Goal: Transaction & Acquisition: Purchase product/service

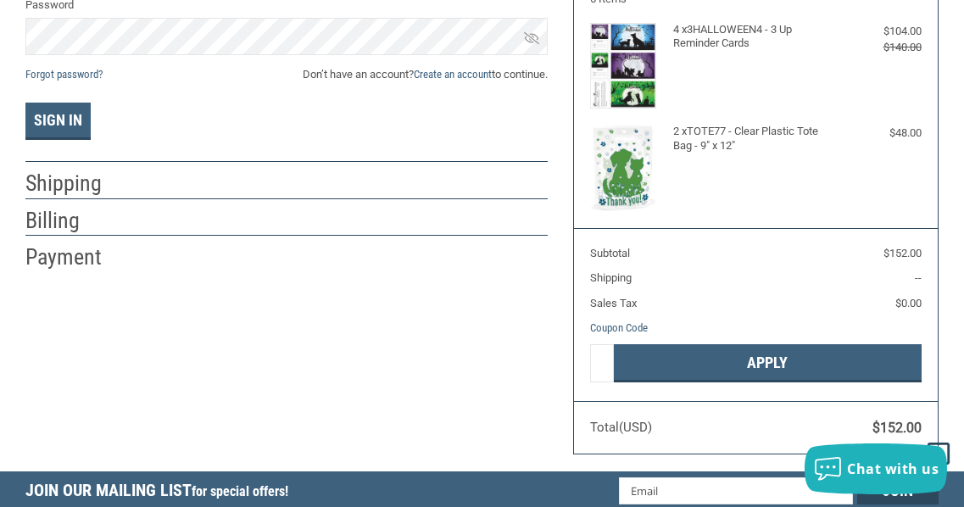
scroll to position [228, 0]
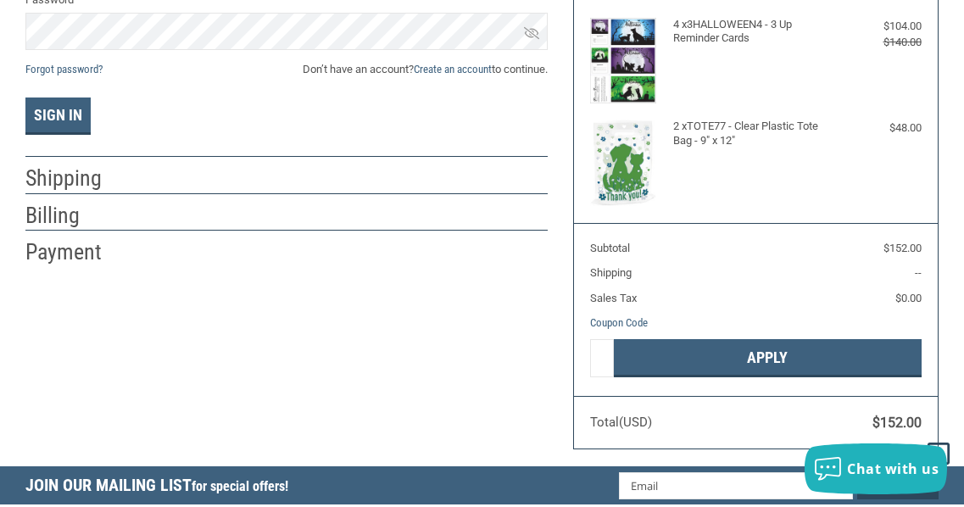
click at [707, 129] on h4 "2 x TOTE77 - Clear Plastic Tote Bag - 9" x 12"" at bounding box center [753, 134] width 161 height 28
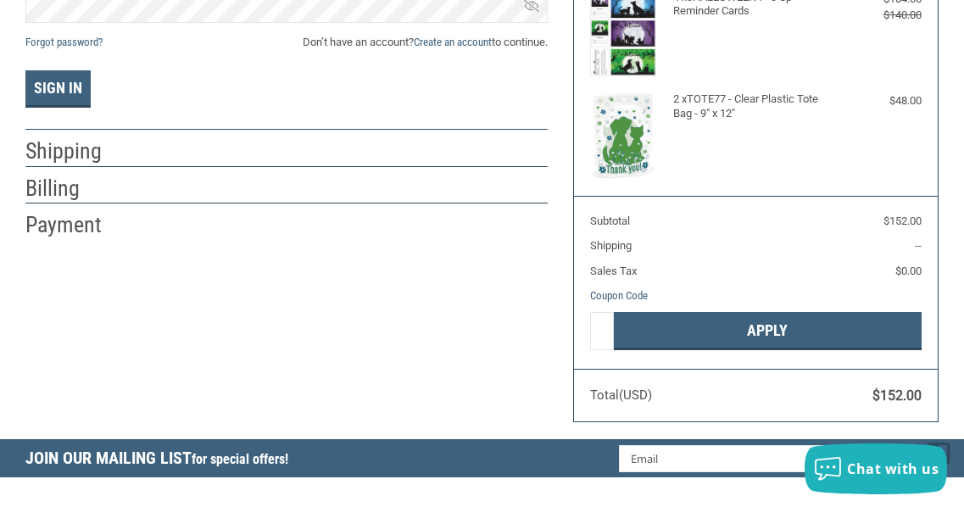
scroll to position [0, 0]
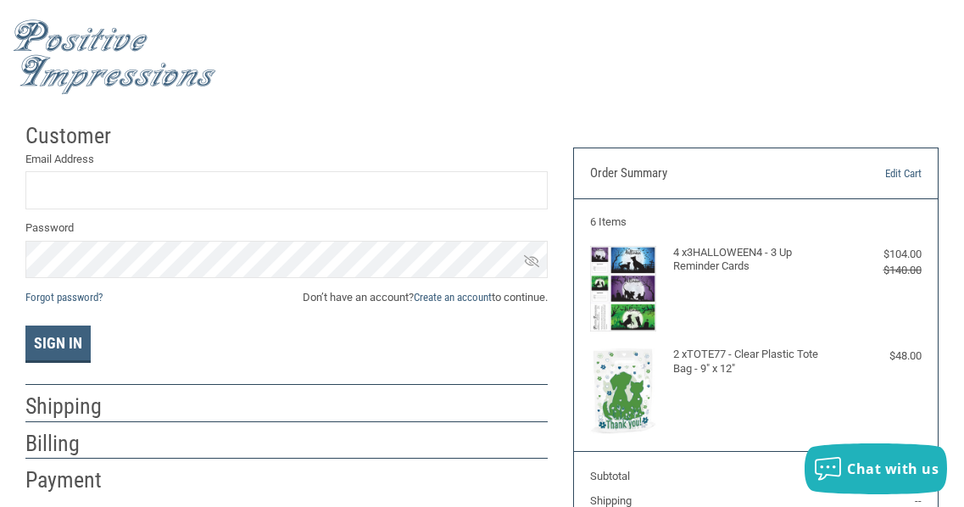
drag, startPoint x: 976, startPoint y: 269, endPoint x: 976, endPoint y: 20, distance: 248.5
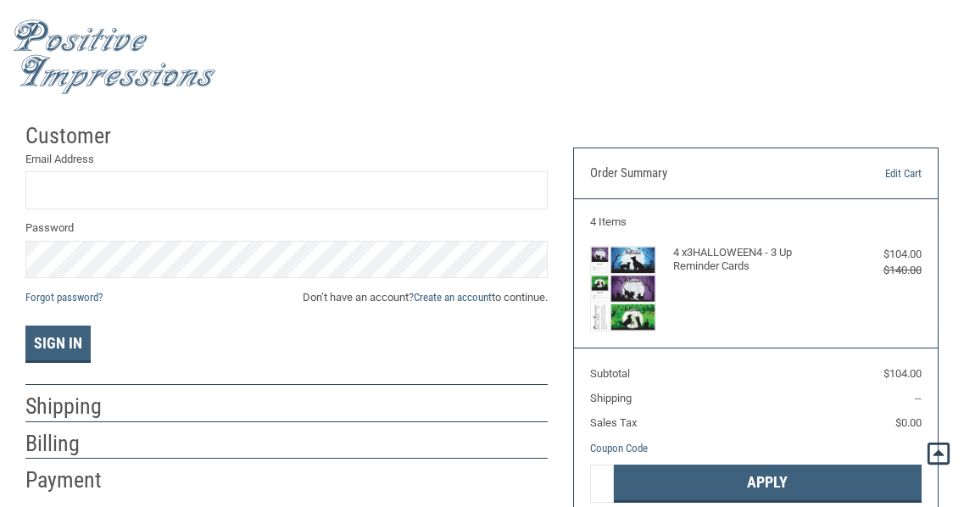
drag, startPoint x: 976, startPoint y: 87, endPoint x: 976, endPoint y: 7, distance: 80.6
click at [964, 15] on html ".st0{fill:#4D4D4D;} Created with Sketch. Created with Sketch. .st0{display:none…" at bounding box center [482, 498] width 964 height 997
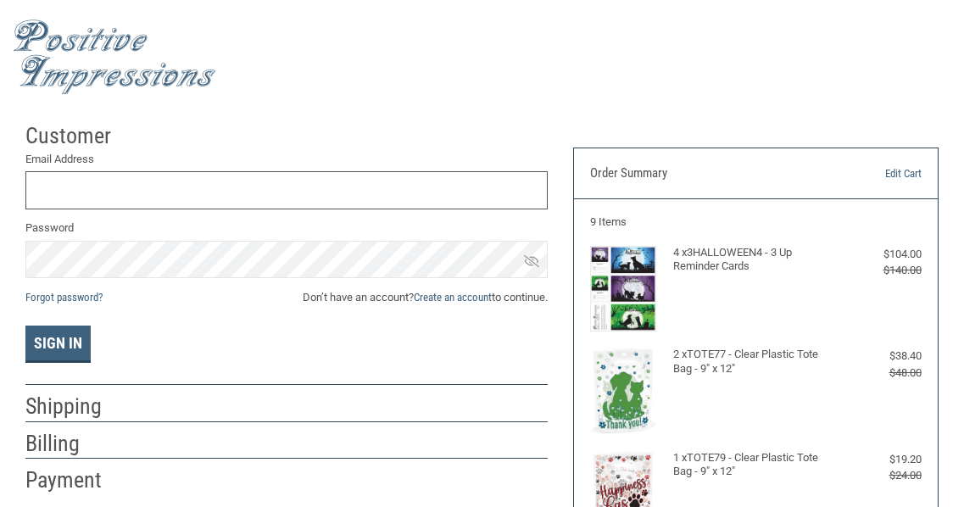
scroll to position [13, 0]
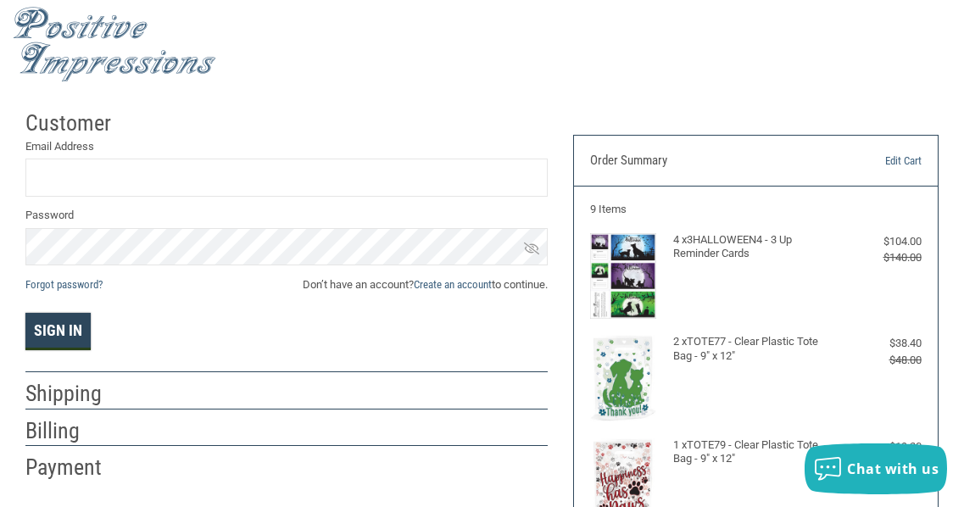
click at [51, 325] on button "Sign In" at bounding box center [57, 331] width 65 height 37
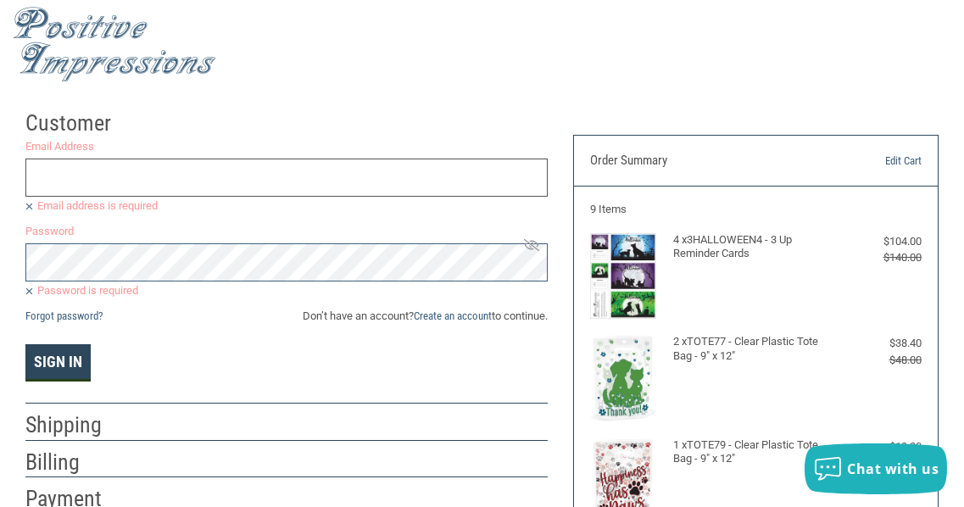
scroll to position [0, 0]
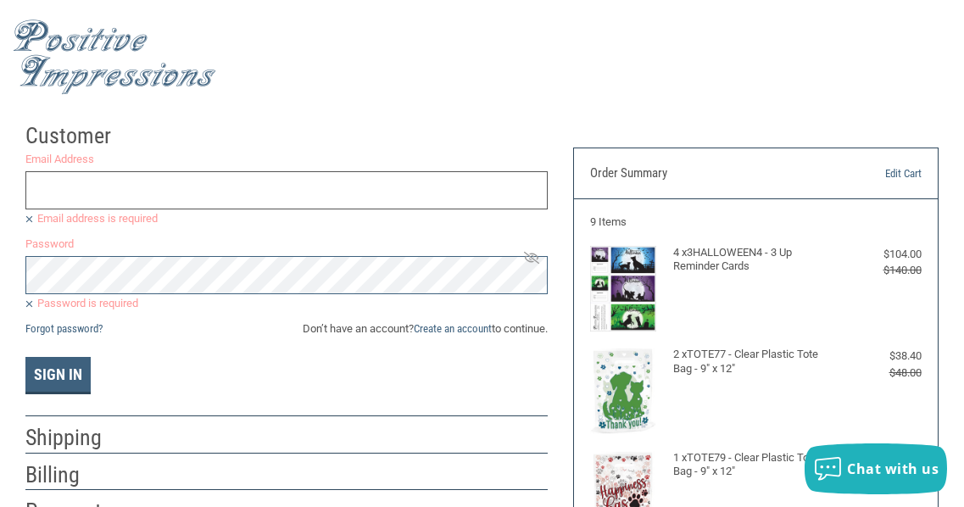
click at [103, 191] on input "Email Address" at bounding box center [286, 190] width 522 height 38
type input "[EMAIL_ADDRESS][DOMAIN_NAME]"
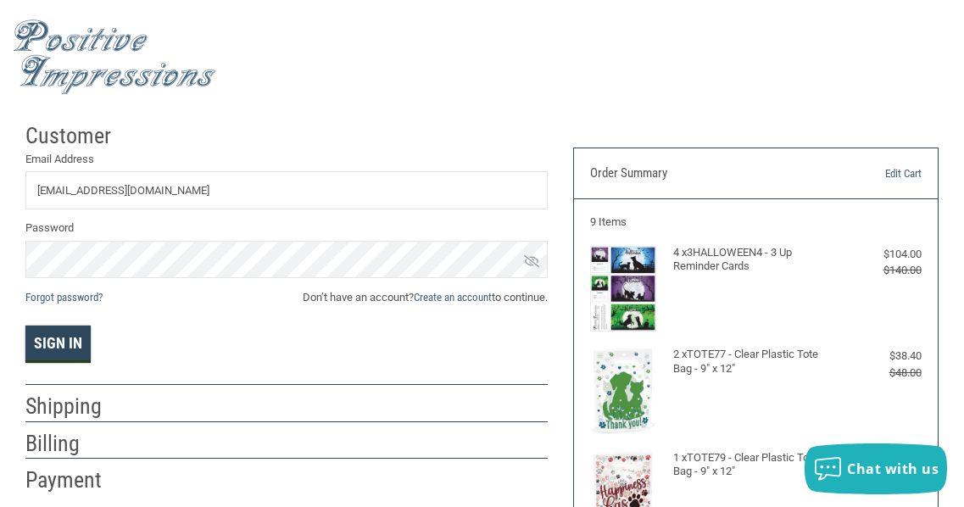
click at [76, 345] on button "Sign In" at bounding box center [57, 344] width 65 height 37
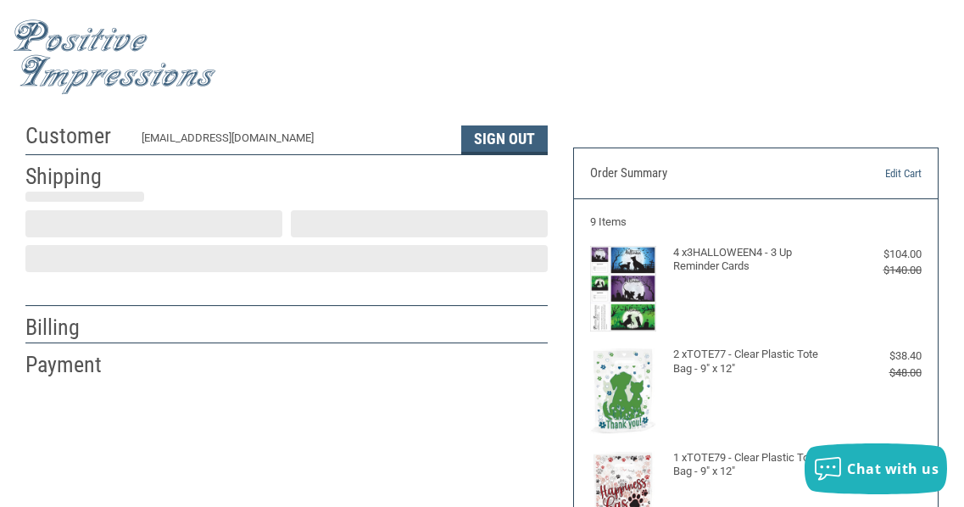
scroll to position [53, 0]
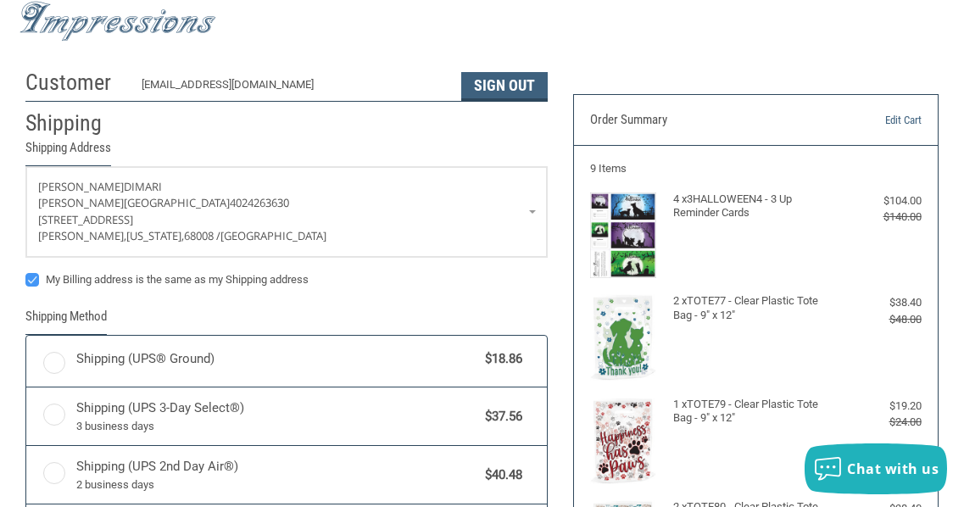
radio input "true"
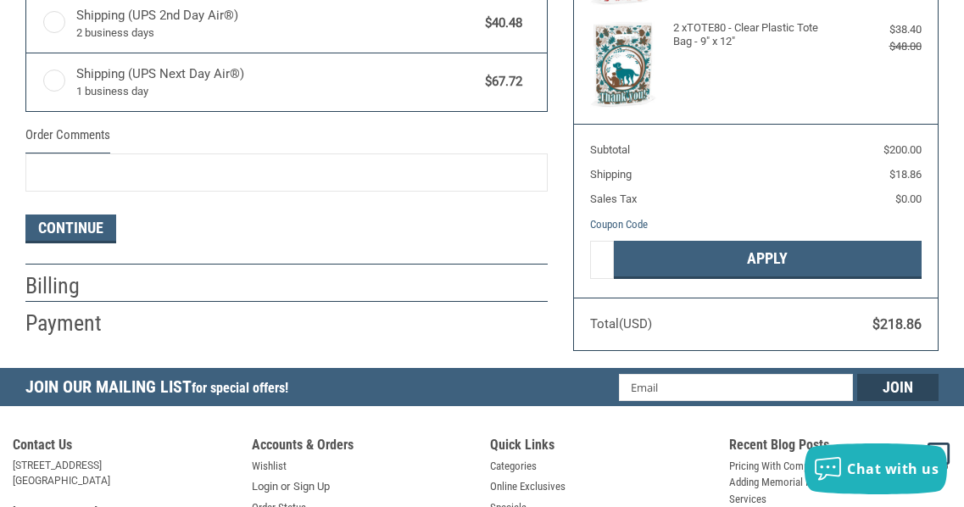
scroll to position [540, 0]
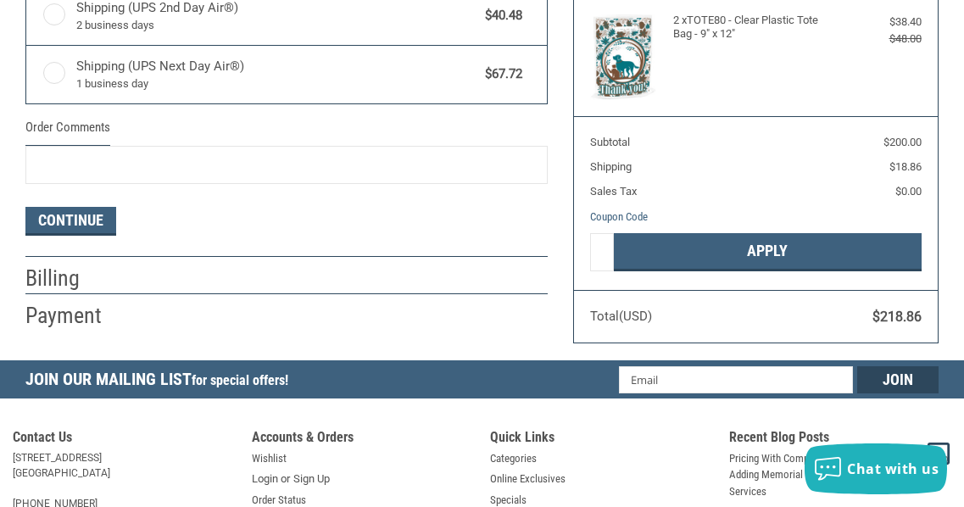
drag, startPoint x: 976, startPoint y: 141, endPoint x: 976, endPoint y: 268, distance: 127.2
click at [964, 268] on html ".st0{fill:#4D4D4D;} Created with Sketch. Created with Sketch. .st0{display:none…" at bounding box center [482, 113] width 964 height 1306
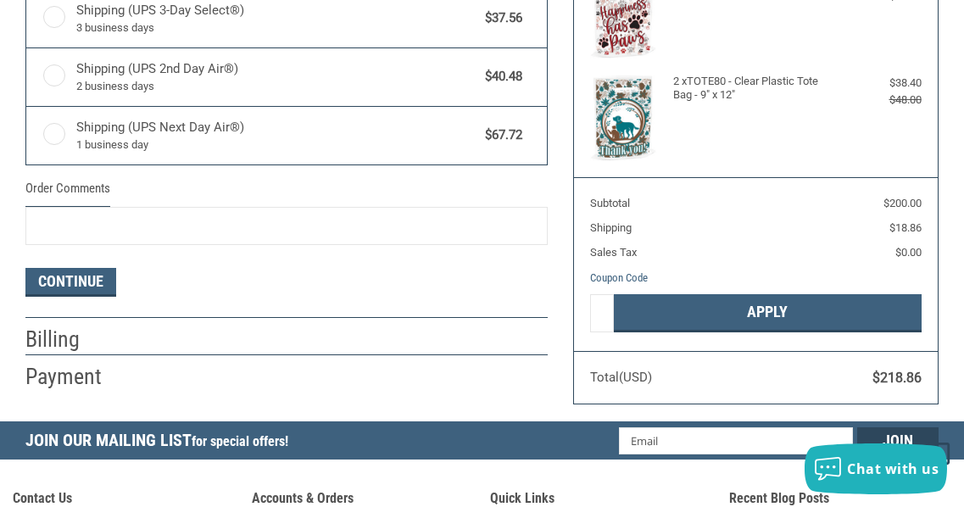
scroll to position [478, 0]
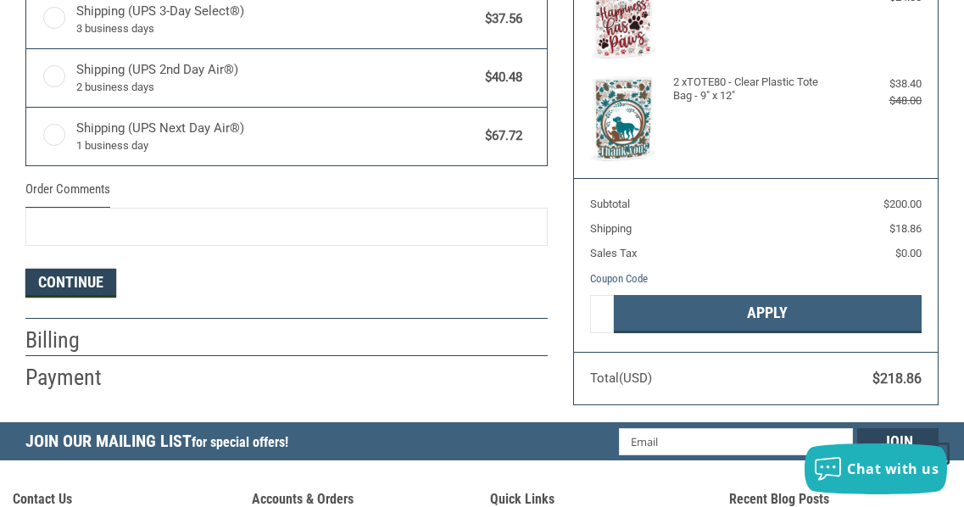
click at [98, 279] on button "Continue" at bounding box center [70, 283] width 91 height 29
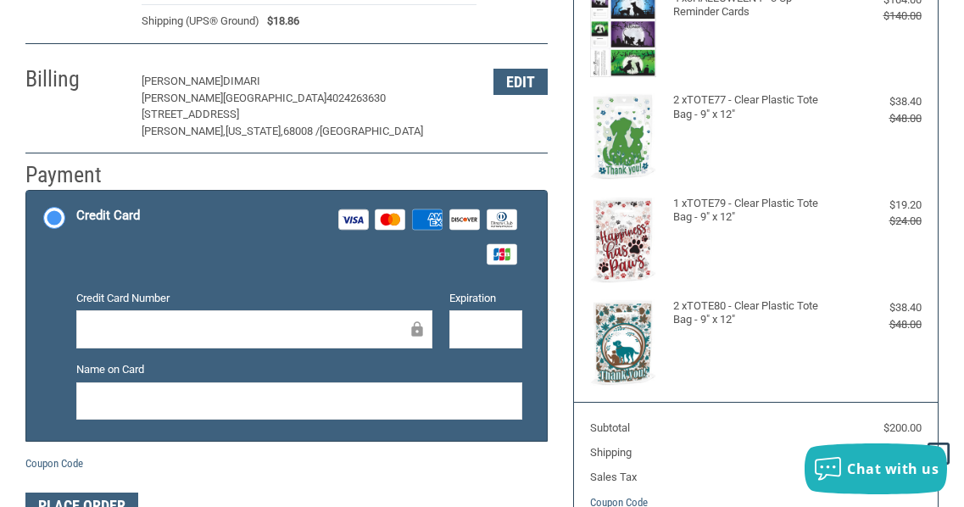
scroll to position [231, 0]
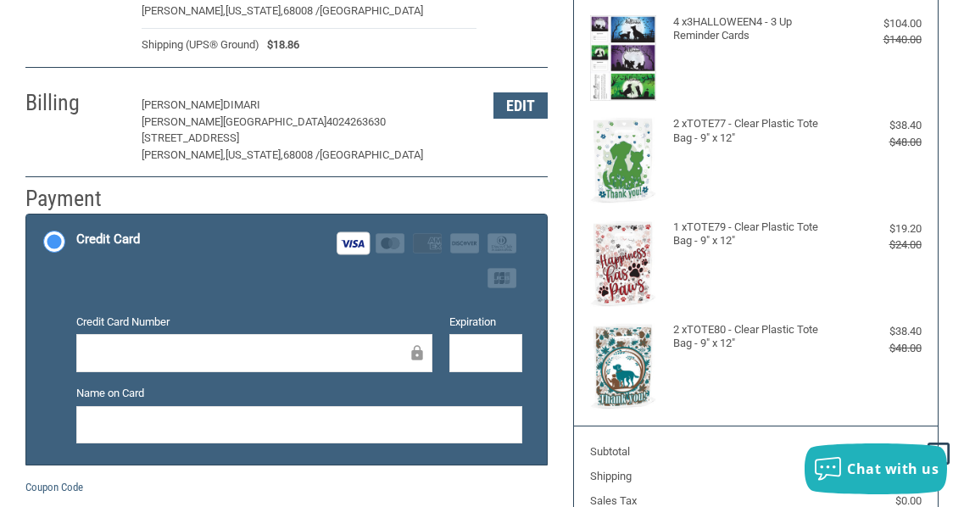
click at [112, 441] on div at bounding box center [299, 425] width 446 height 38
click at [472, 340] on div at bounding box center [486, 353] width 73 height 38
click at [531, 403] on li "Credit Card Visa Master Amex Discover Diners Club JCB Credit card Credit Card N…" at bounding box center [286, 339] width 521 height 249
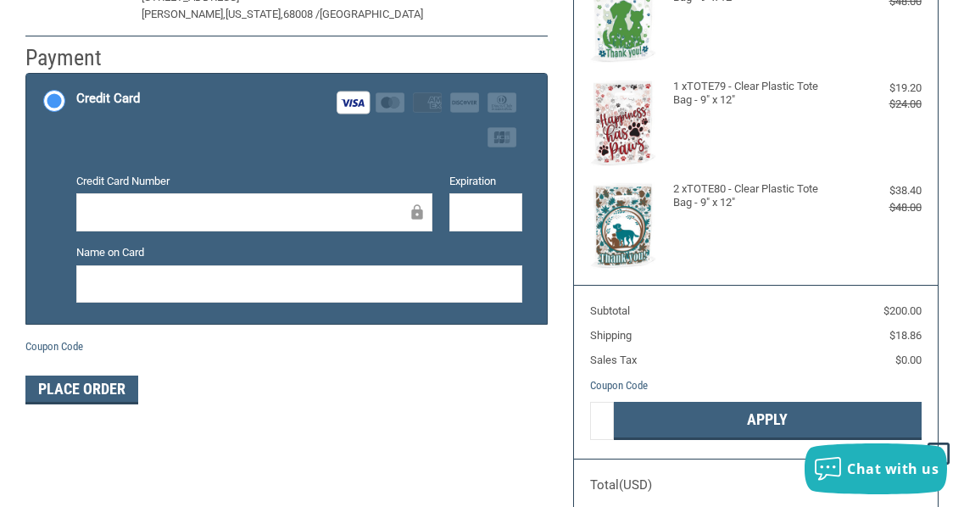
scroll to position [385, 0]
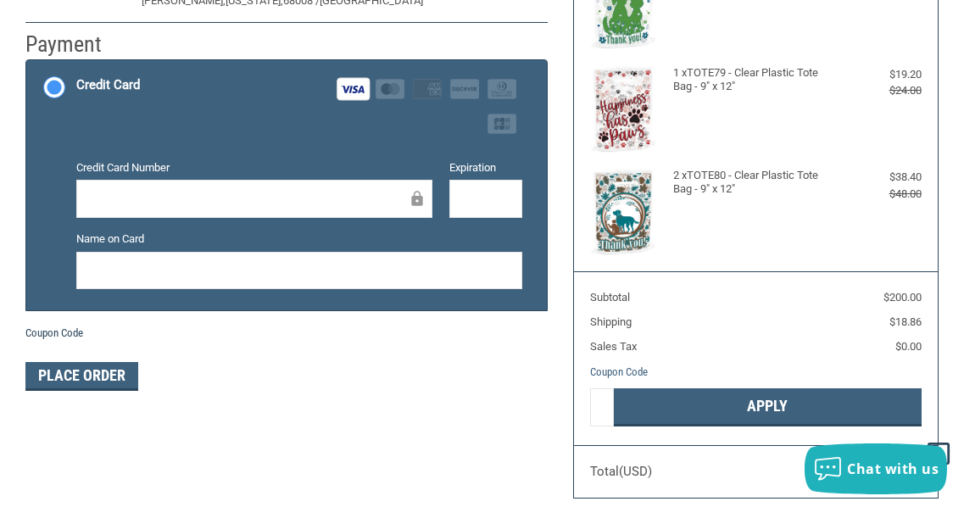
click at [68, 332] on link "Coupon Code" at bounding box center [54, 333] width 58 height 13
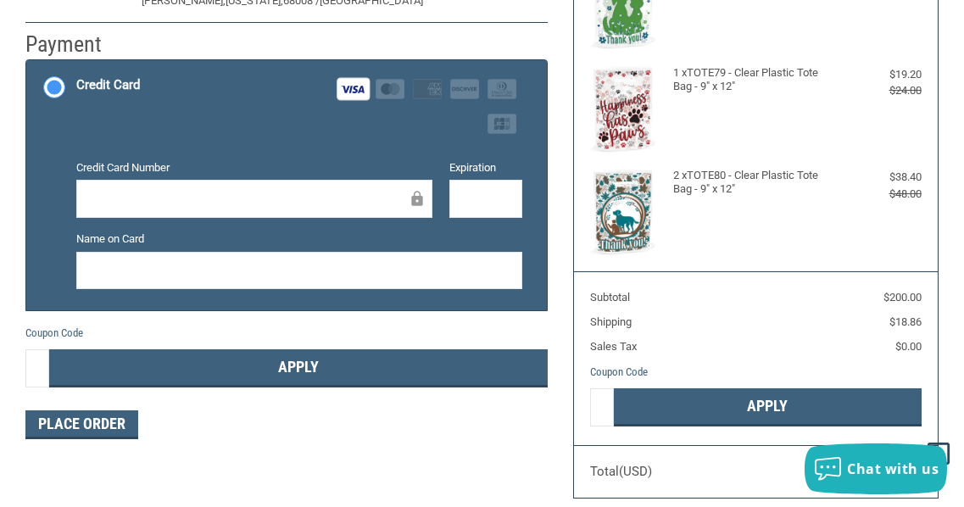
click at [271, 328] on div "Coupon Code Gift Certificate or Coupon Code Apply" at bounding box center [286, 357] width 522 height 65
click at [46, 363] on input "Gift Certificate or Coupon Code" at bounding box center [37, 368] width 24 height 38
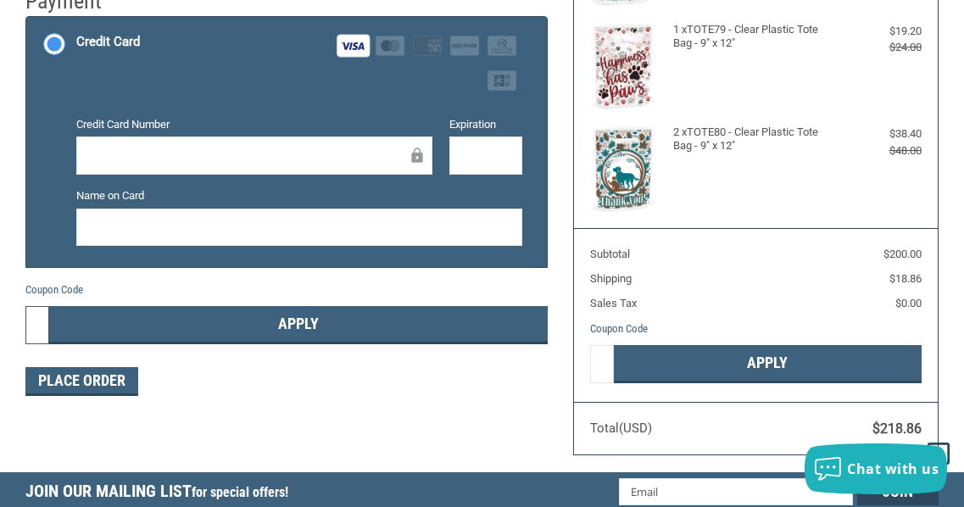
scroll to position [427, 0]
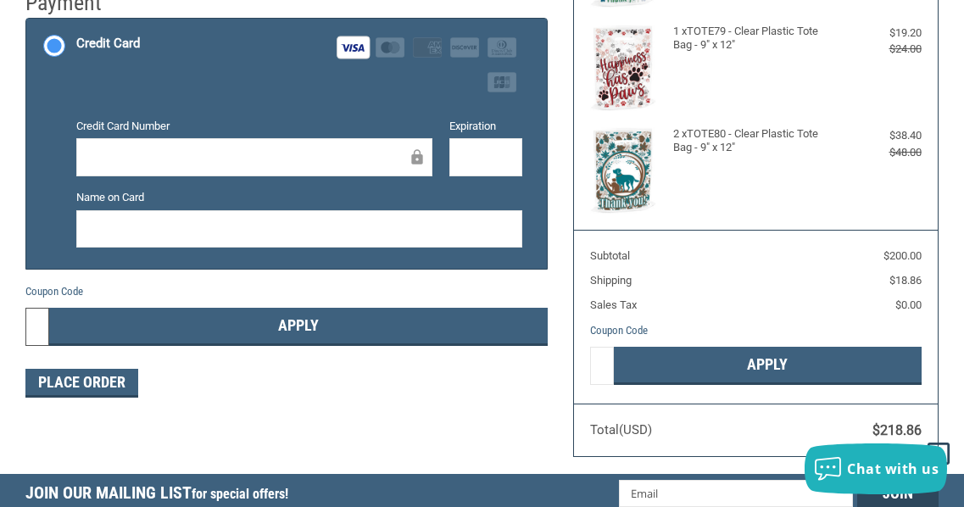
drag, startPoint x: 976, startPoint y: 182, endPoint x: 976, endPoint y: 198, distance: 16.1
click at [964, 198] on html ".st0{fill:#4D4D4D;} Created with Sketch. Created with Sketch. .st0{display:none…" at bounding box center [482, 226] width 964 height 1306
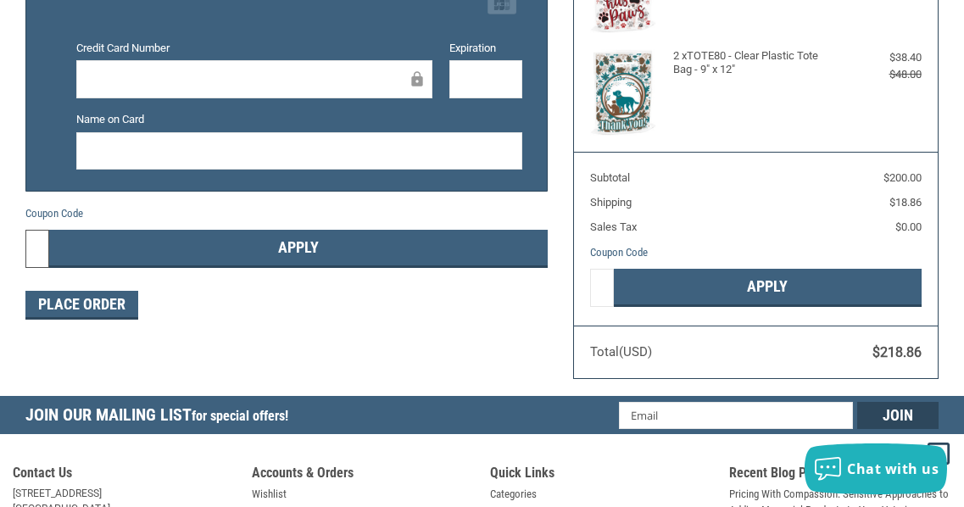
scroll to position [525, 0]
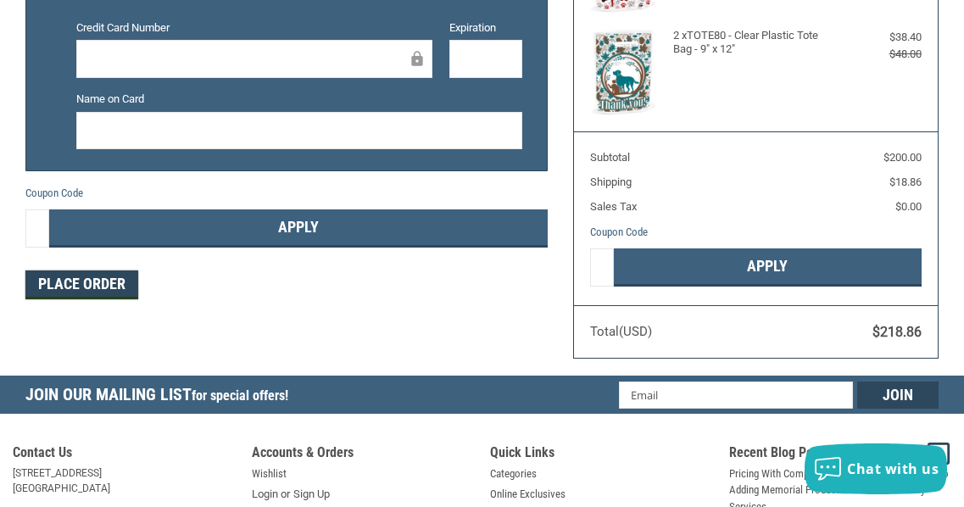
click at [85, 283] on button "Place Order" at bounding box center [81, 285] width 113 height 29
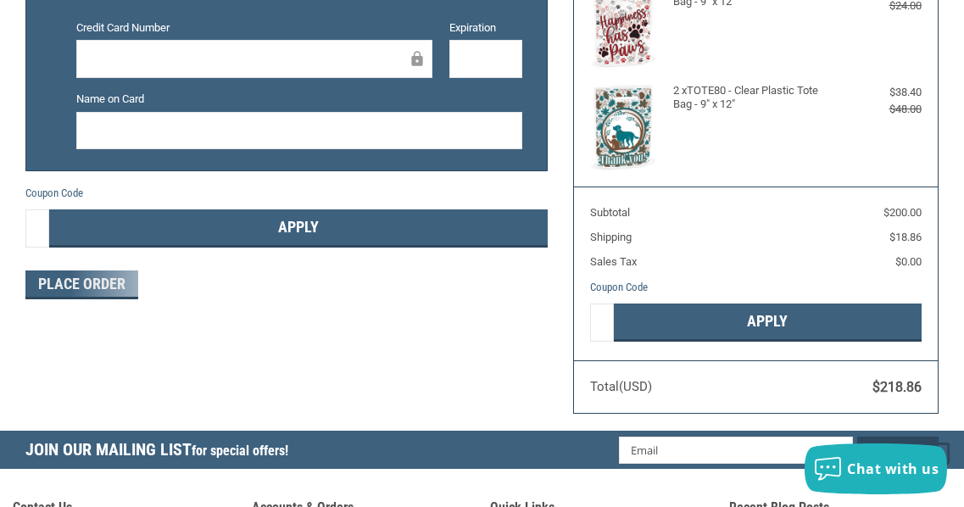
scroll to position [469, 0]
